Goal: Task Accomplishment & Management: Manage account settings

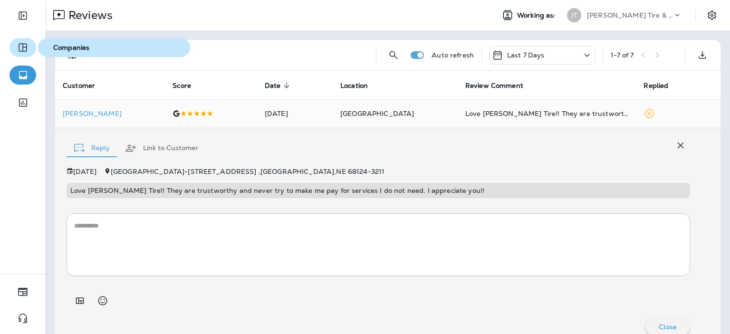
click at [23, 43] on icon "button" at bounding box center [22, 47] width 11 height 11
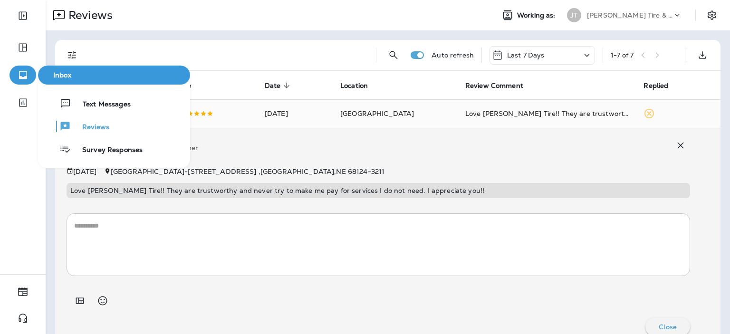
click at [29, 79] on button "button" at bounding box center [23, 75] width 27 height 19
click at [80, 100] on div "Text Messages" at bounding box center [86, 103] width 89 height 11
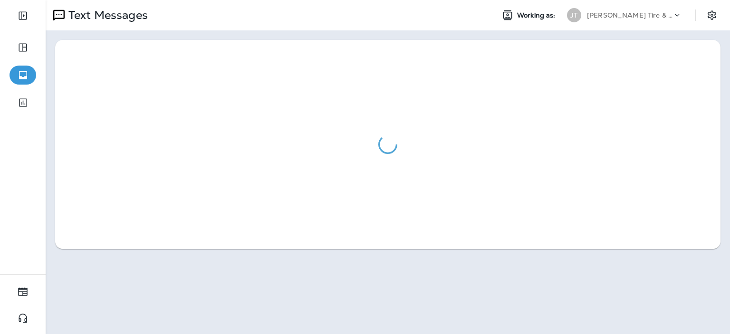
click at [96, 132] on div at bounding box center [387, 144] width 665 height 209
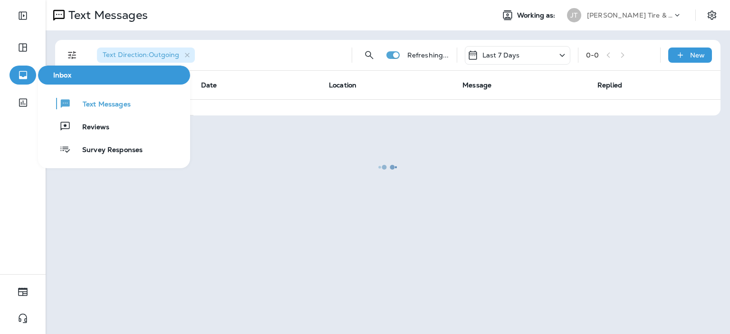
click at [29, 77] on button "button" at bounding box center [23, 75] width 27 height 19
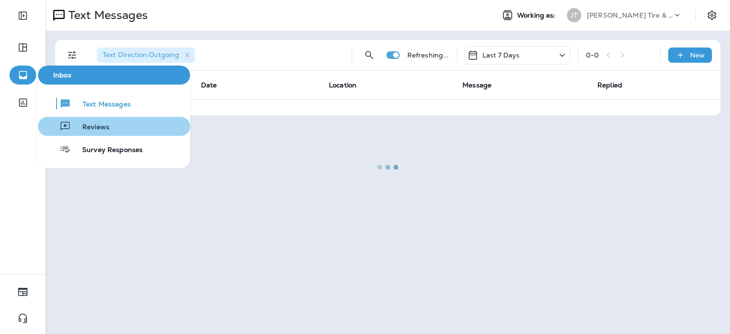
click at [102, 123] on div "Reviews" at bounding box center [75, 126] width 67 height 11
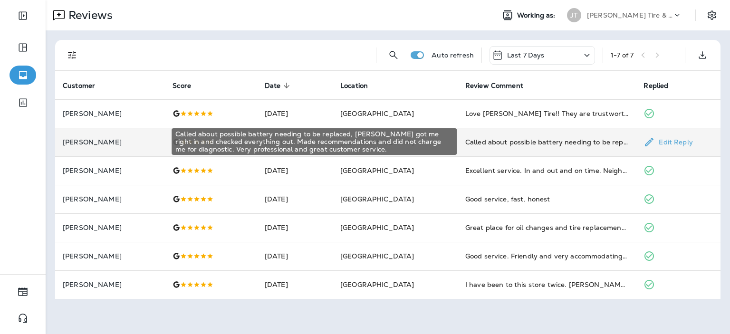
click at [570, 141] on div "Called about possible battery needing to be replaced, [PERSON_NAME] got me righ…" at bounding box center [546, 142] width 163 height 10
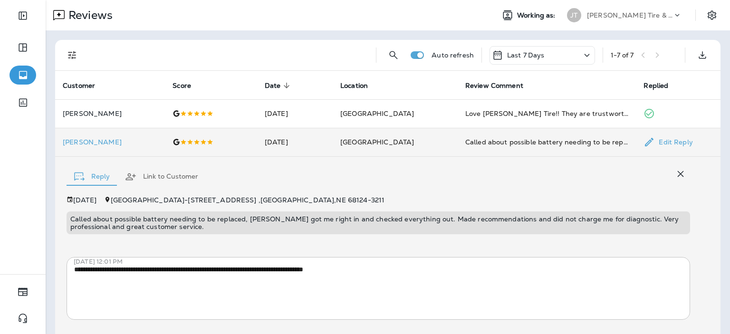
click at [105, 147] on td "[PERSON_NAME]" at bounding box center [110, 142] width 110 height 29
